Goal: Task Accomplishment & Management: Manage account settings

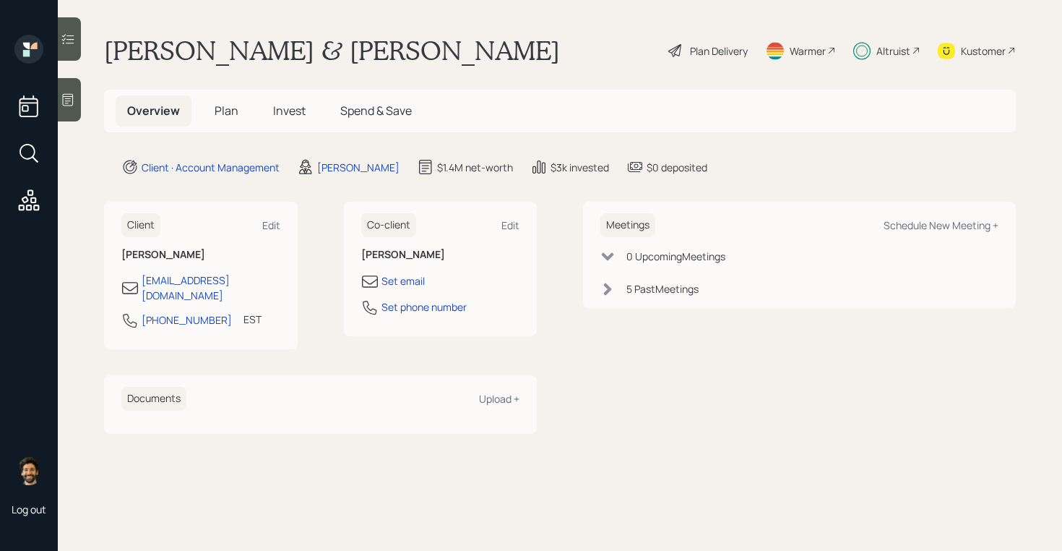
click at [287, 103] on span "Invest" at bounding box center [289, 111] width 33 height 16
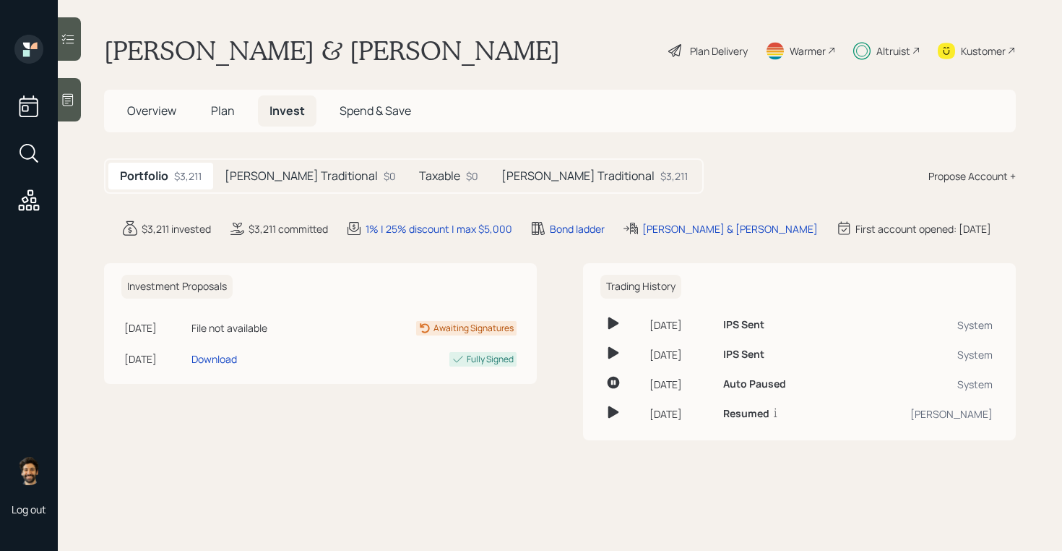
click at [262, 169] on h5 "Alice Traditional" at bounding box center [301, 176] width 153 height 14
